Goal: Use online tool/utility: Use online tool/utility

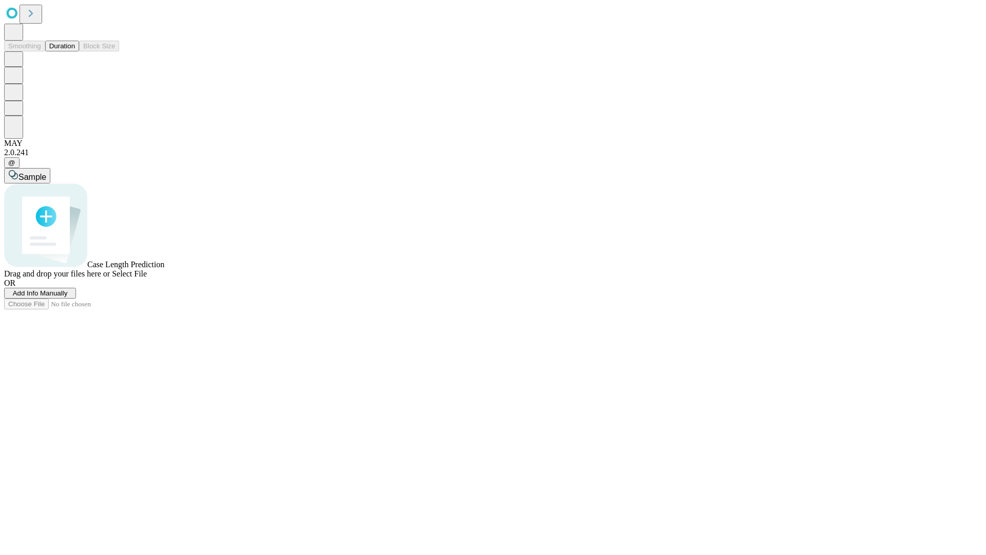
click at [75, 51] on button "Duration" at bounding box center [62, 46] width 34 height 11
click at [147, 278] on span "Select File" at bounding box center [129, 273] width 35 height 9
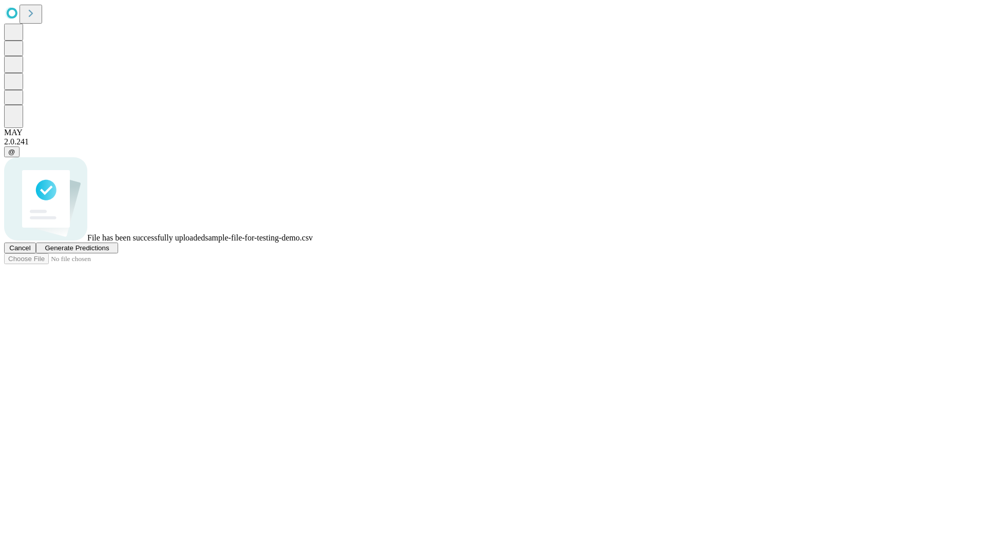
click at [109, 252] on span "Generate Predictions" at bounding box center [77, 248] width 64 height 8
